Goal: Transaction & Acquisition: Purchase product/service

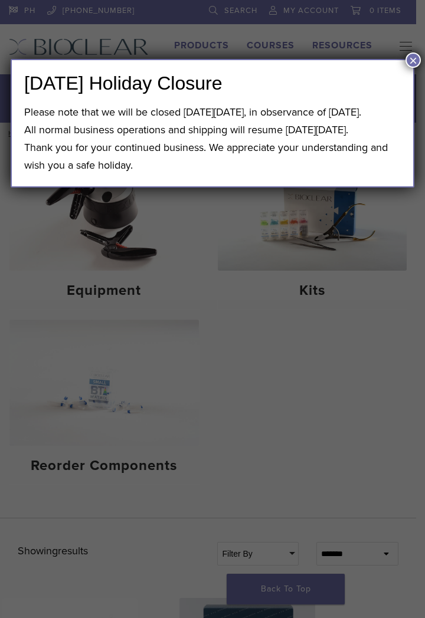
click at [259, 369] on div "[DATE] Holiday Closure Please note that we will be closed [DATE][DATE], in obse…" at bounding box center [212, 309] width 425 height 618
click at [413, 53] on button "×" at bounding box center [412, 60] width 15 height 15
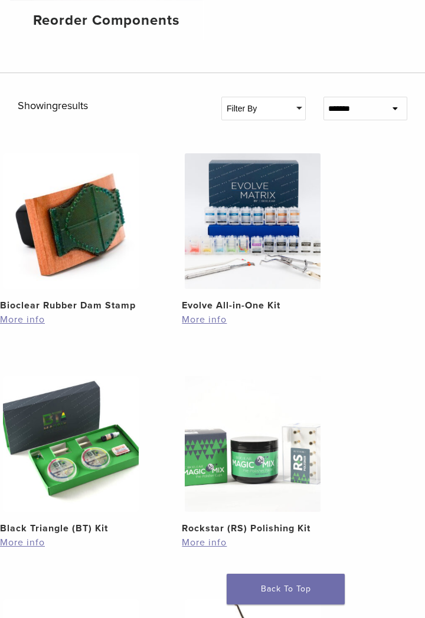
scroll to position [452, 0]
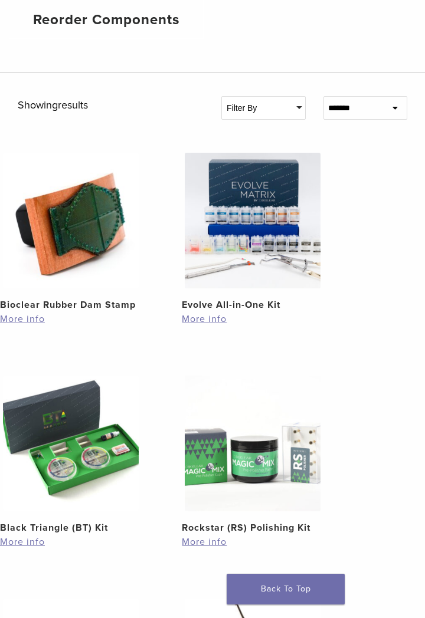
click at [92, 482] on img at bounding box center [71, 444] width 136 height 136
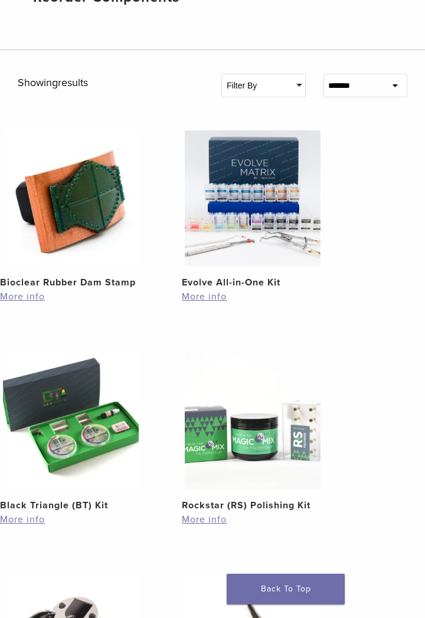
scroll to position [490, 0]
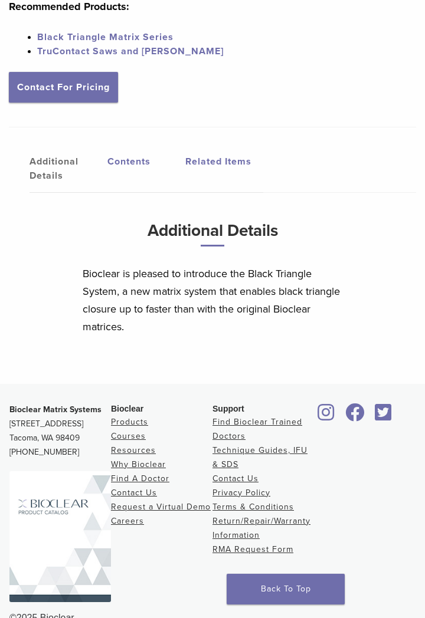
scroll to position [722, 0]
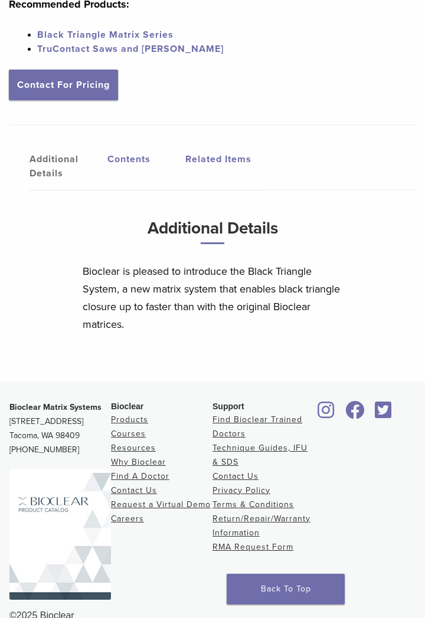
click at [320, 605] on link "Back To Top" at bounding box center [286, 589] width 118 height 31
